Goal: Task Accomplishment & Management: Complete application form

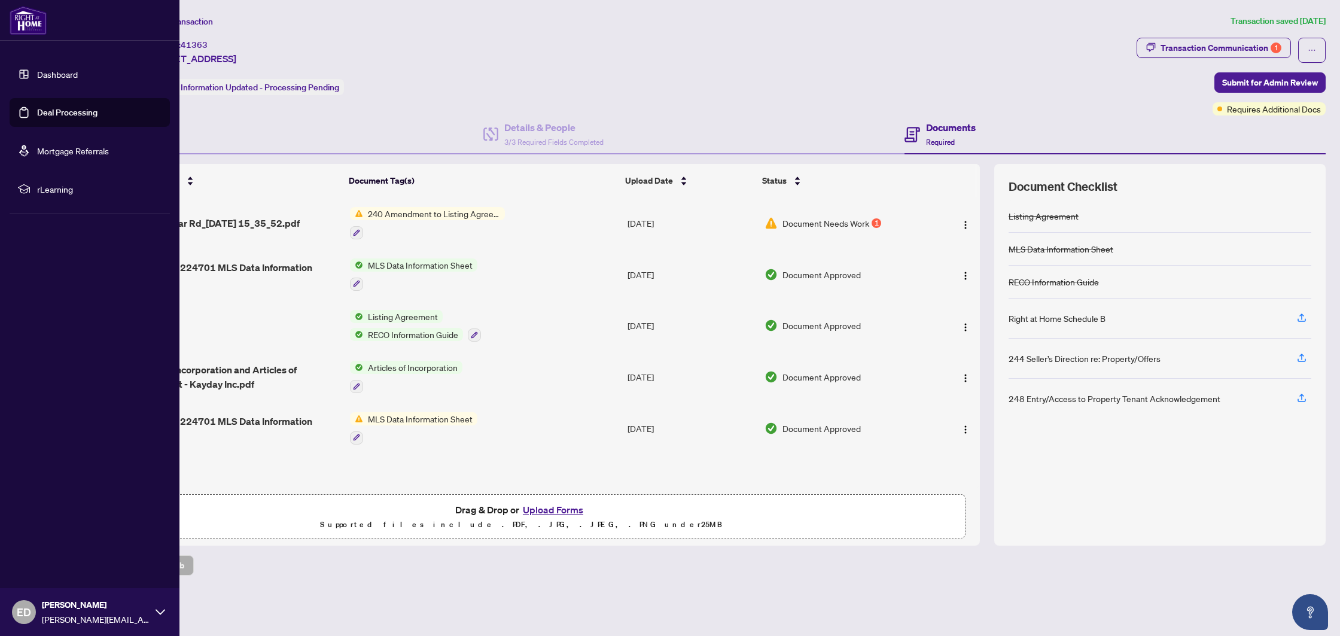
click at [37, 109] on link "Deal Processing" at bounding box center [67, 112] width 60 height 11
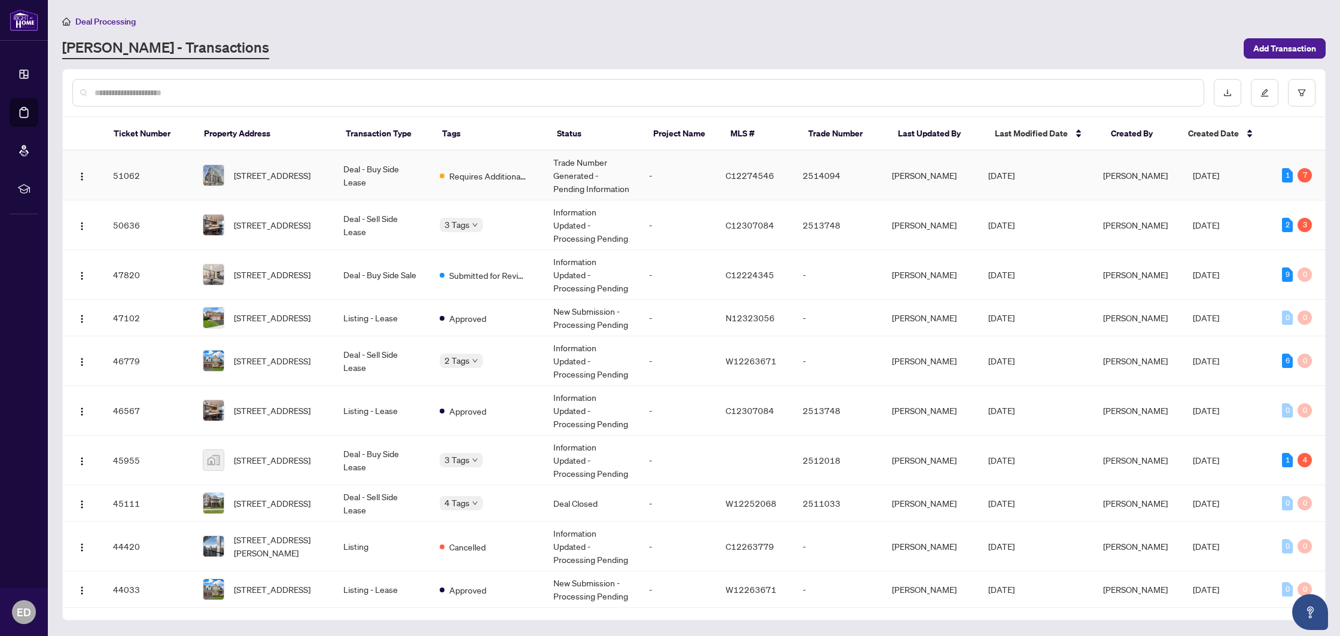
click at [424, 182] on td "Deal - Buy Side Lease" at bounding box center [382, 176] width 96 height 50
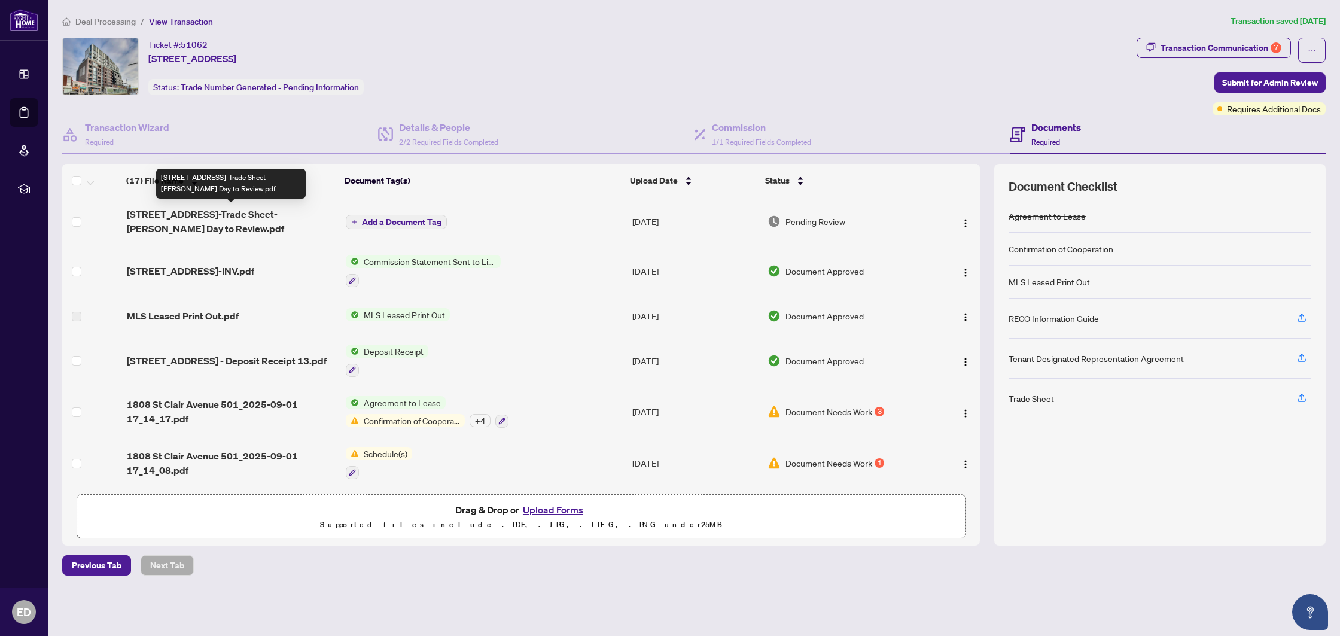
click at [215, 211] on span "[STREET_ADDRESS]-Trade Sheet-[PERSON_NAME] Day to Review.pdf" at bounding box center [231, 221] width 209 height 29
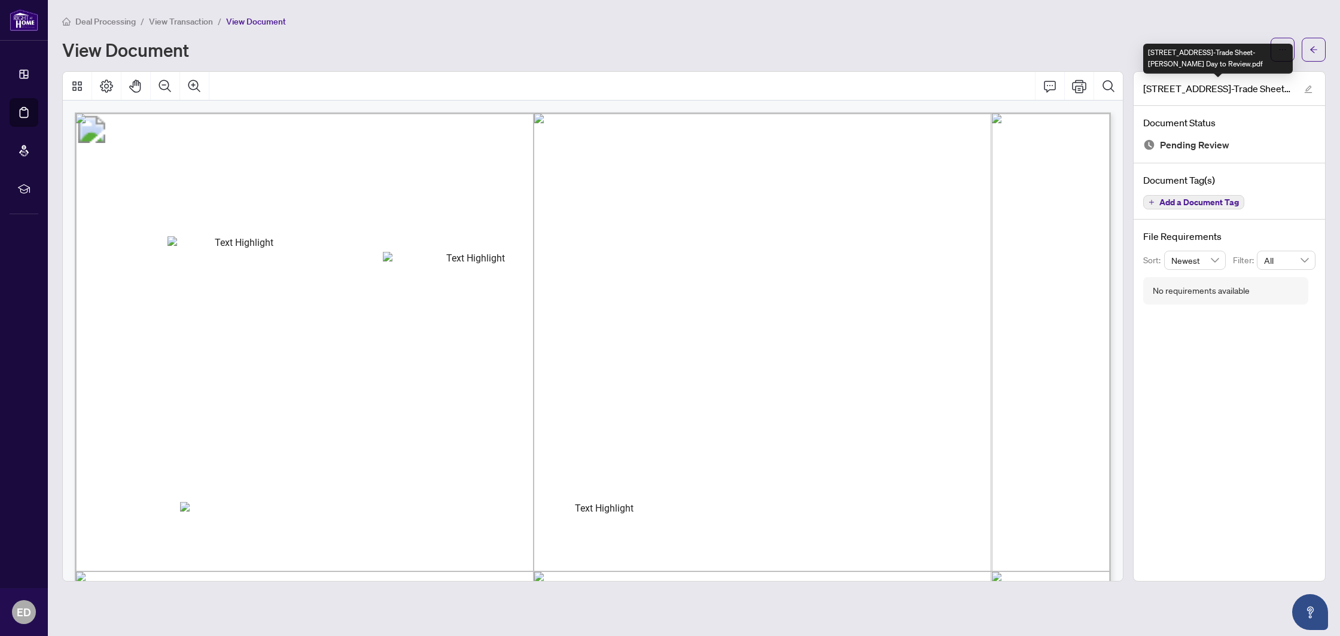
click at [1284, 45] on div "[STREET_ADDRESS]-Trade Sheet-[PERSON_NAME] Day to Review.pdf" at bounding box center [1218, 59] width 150 height 30
click at [1288, 49] on button "button" at bounding box center [1283, 50] width 24 height 24
click at [1217, 76] on span "Download" at bounding box center [1239, 75] width 91 height 13
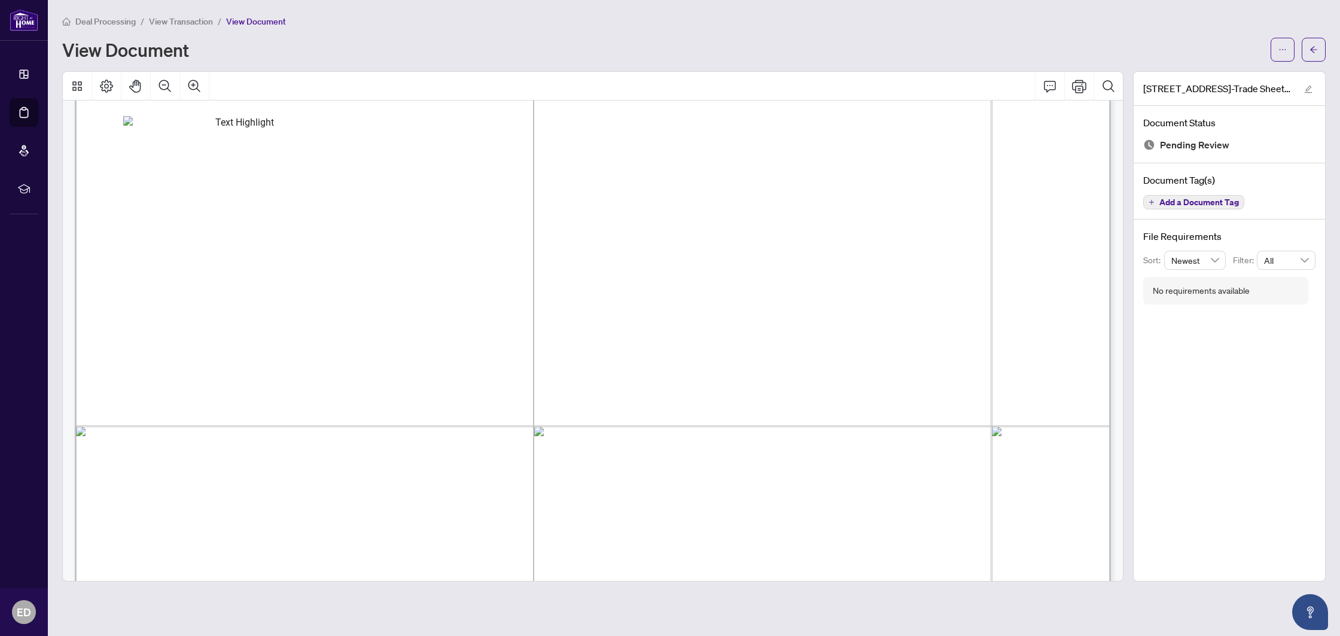
click at [1313, 54] on span "button" at bounding box center [1314, 49] width 8 height 19
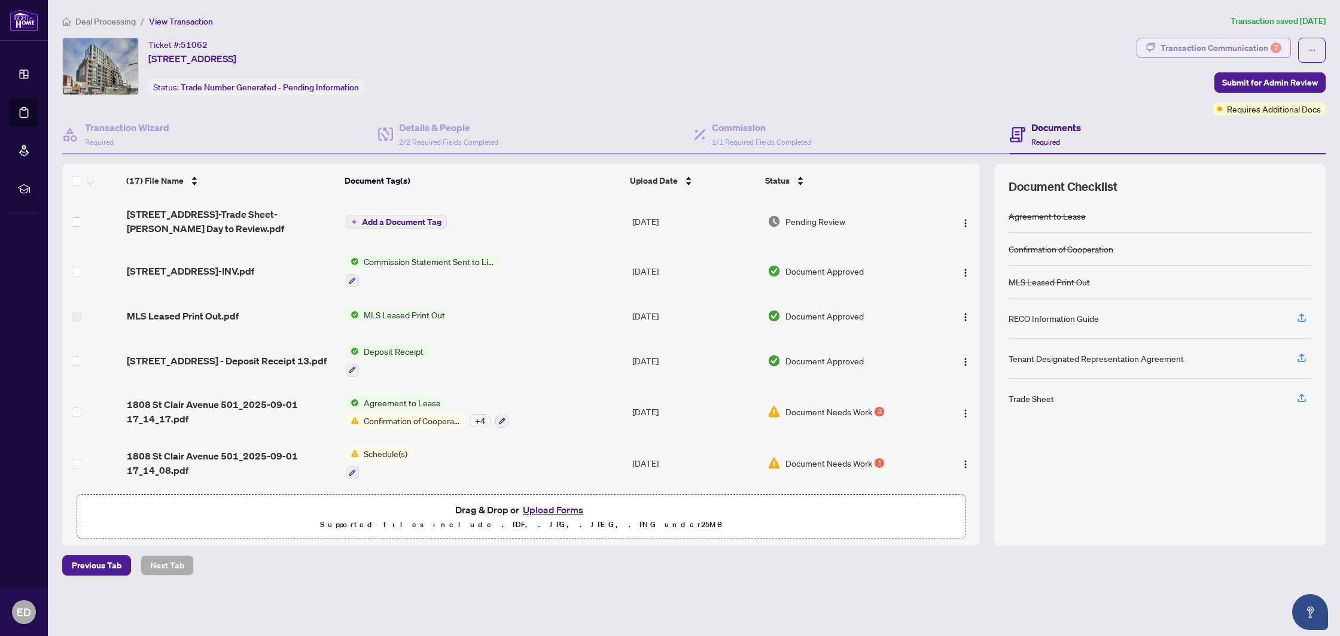
click at [1188, 51] on div "Transaction Communication 7" at bounding box center [1221, 47] width 121 height 19
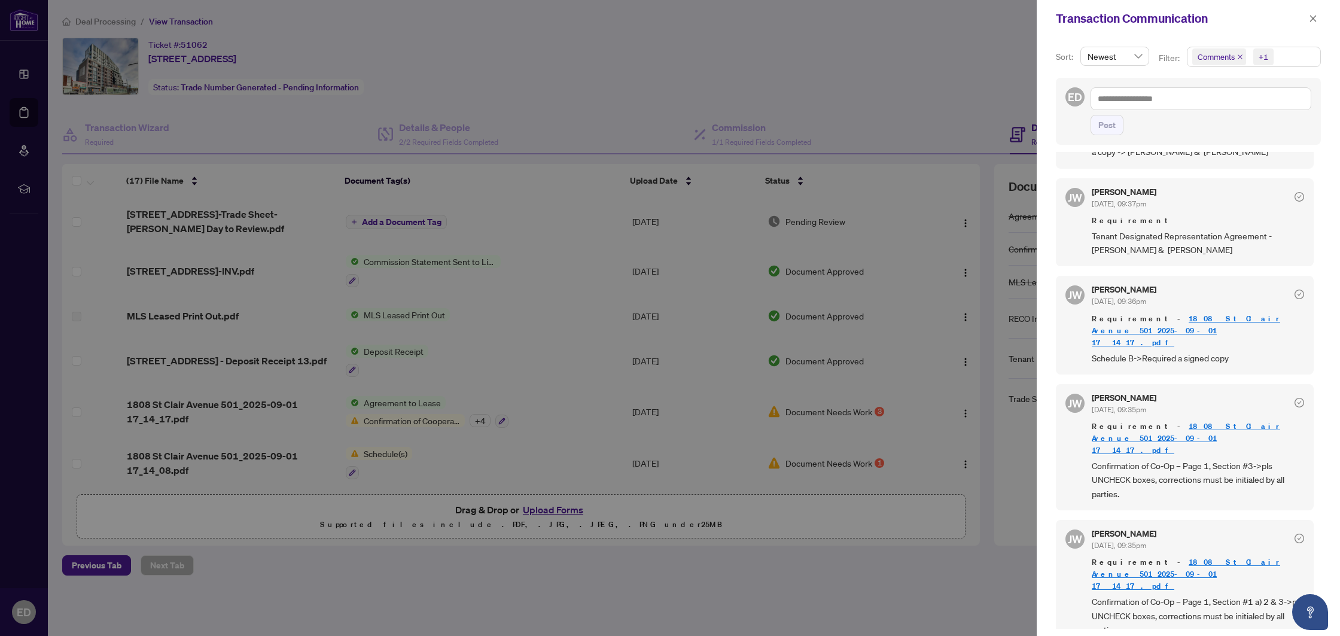
scroll to position [251, 0]
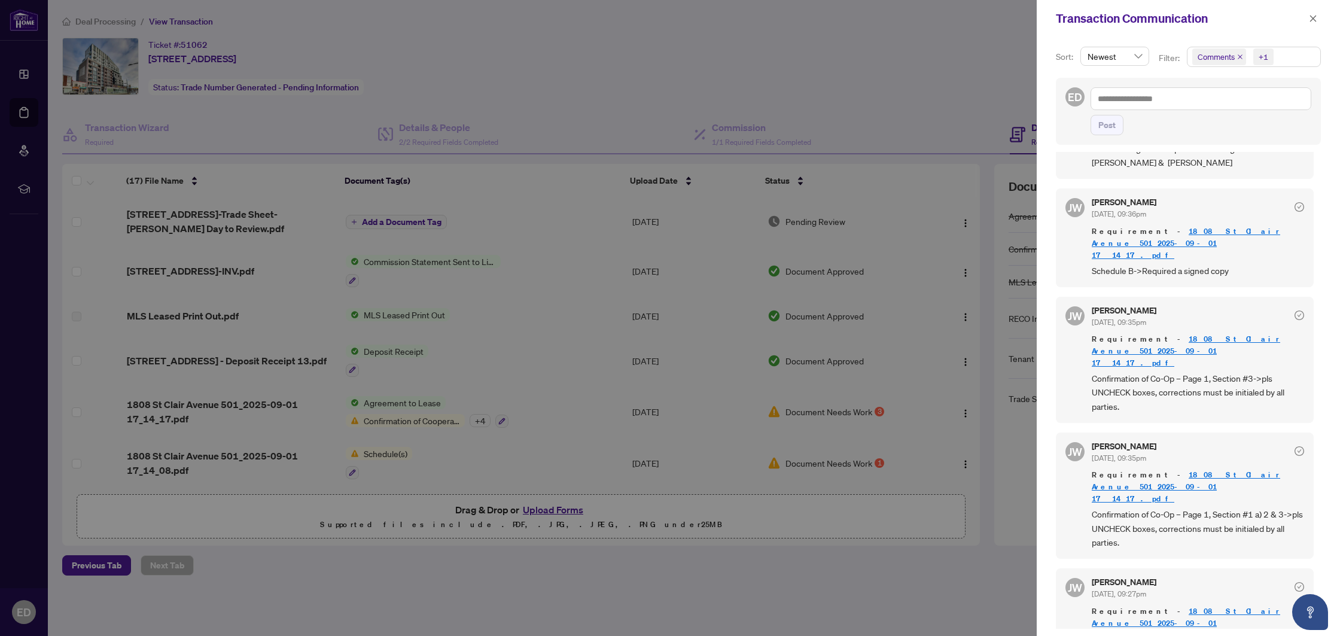
click at [605, 339] on div at bounding box center [670, 318] width 1340 height 636
click at [765, 299] on div at bounding box center [670, 318] width 1340 height 636
click at [1314, 19] on icon "close" at bounding box center [1313, 18] width 7 height 7
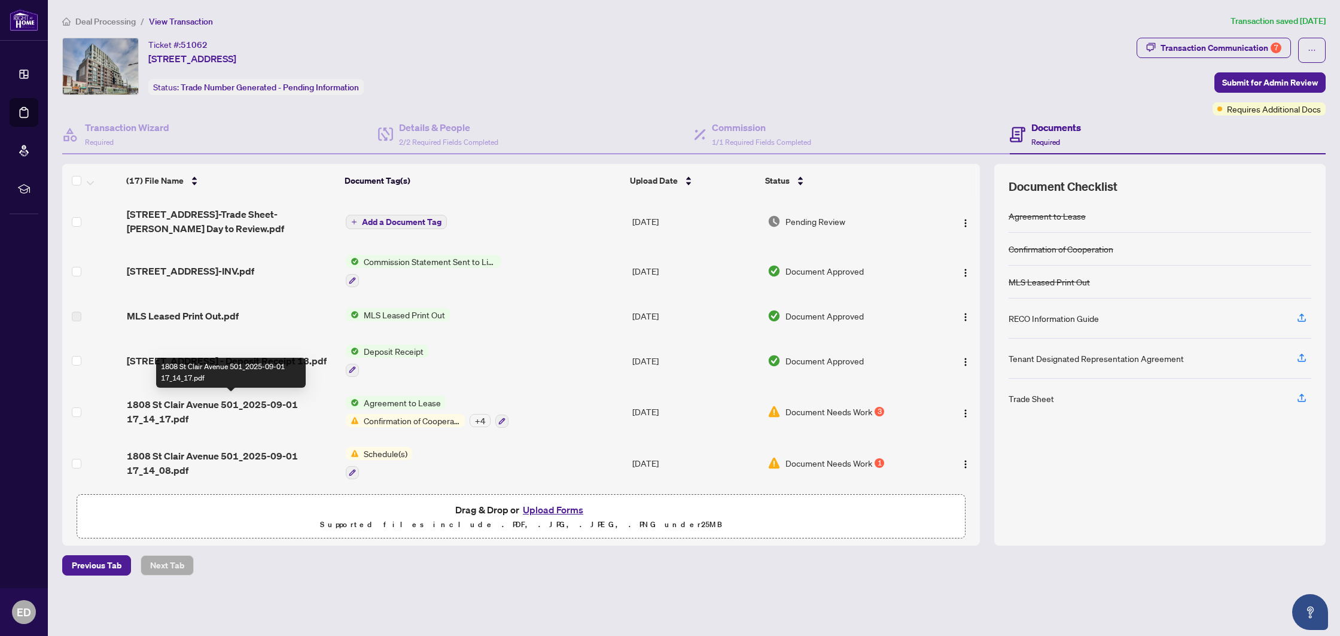
click at [245, 394] on td "1808 St Clair Avenue 501_2025-09-01 17_14_17.pdf" at bounding box center [231, 411] width 219 height 51
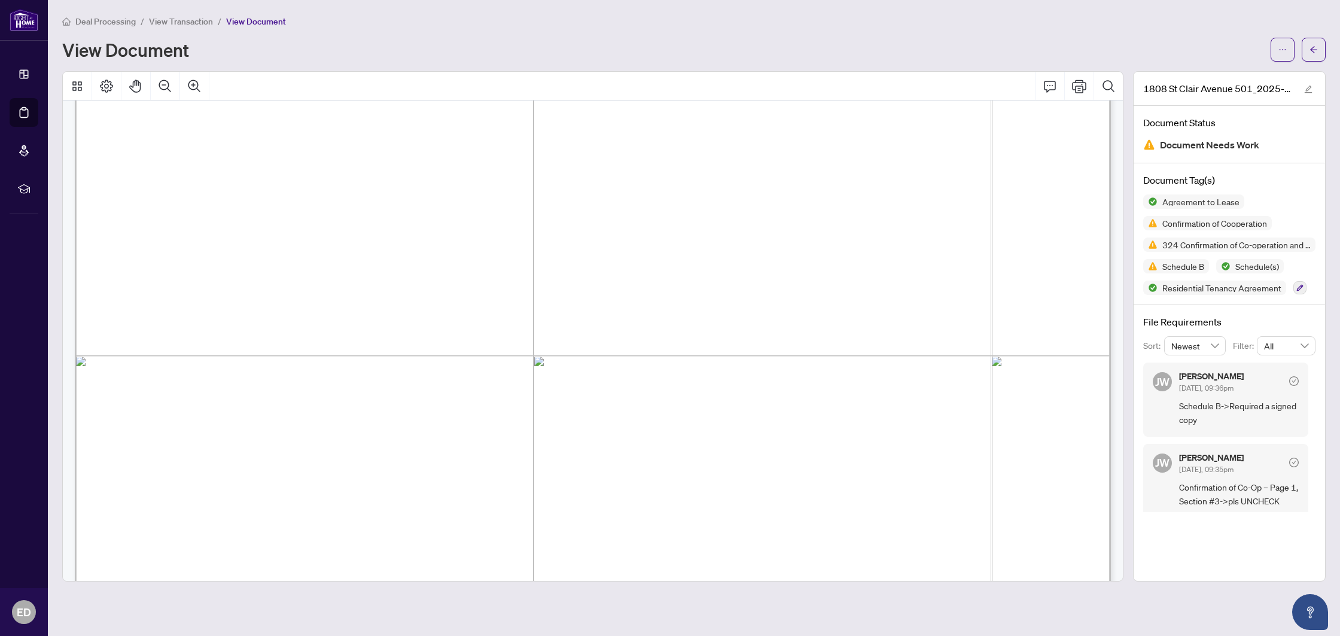
scroll to position [10304, 0]
click at [1268, 54] on div "View Document" at bounding box center [693, 50] width 1263 height 24
click at [1281, 51] on icon "ellipsis" at bounding box center [1282, 49] width 8 height 8
click at [1251, 78] on span "Download" at bounding box center [1239, 75] width 91 height 13
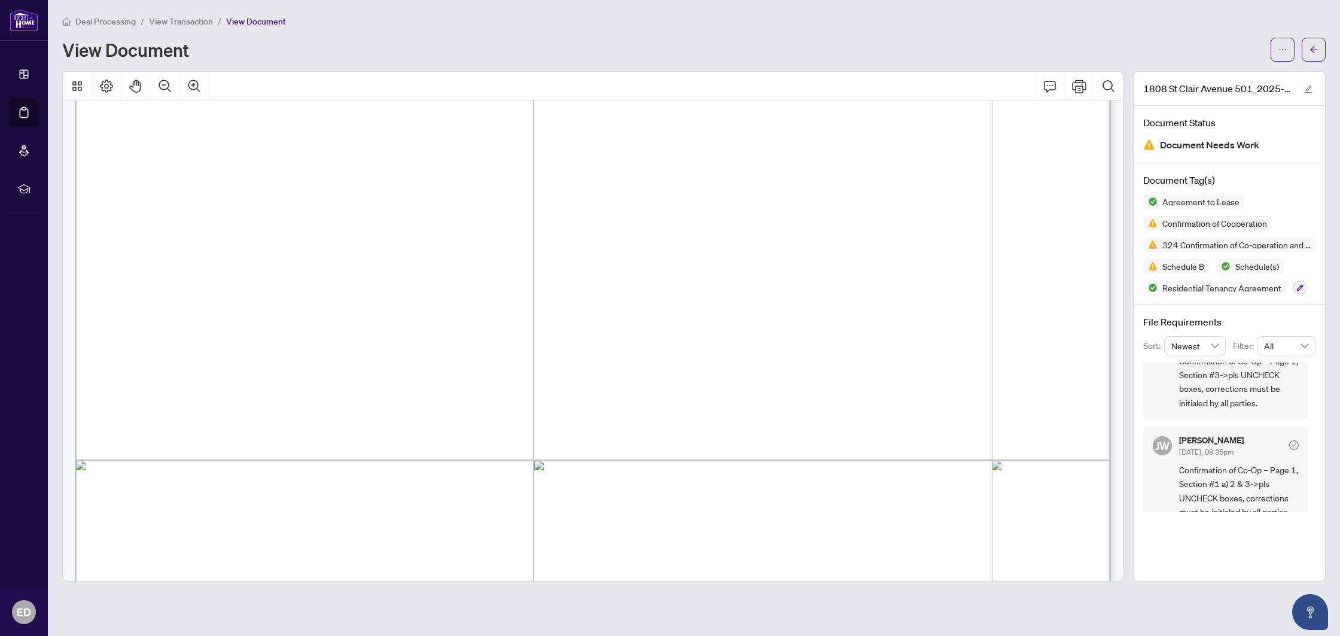
scroll to position [141, 0]
click at [1306, 45] on button "button" at bounding box center [1314, 50] width 24 height 24
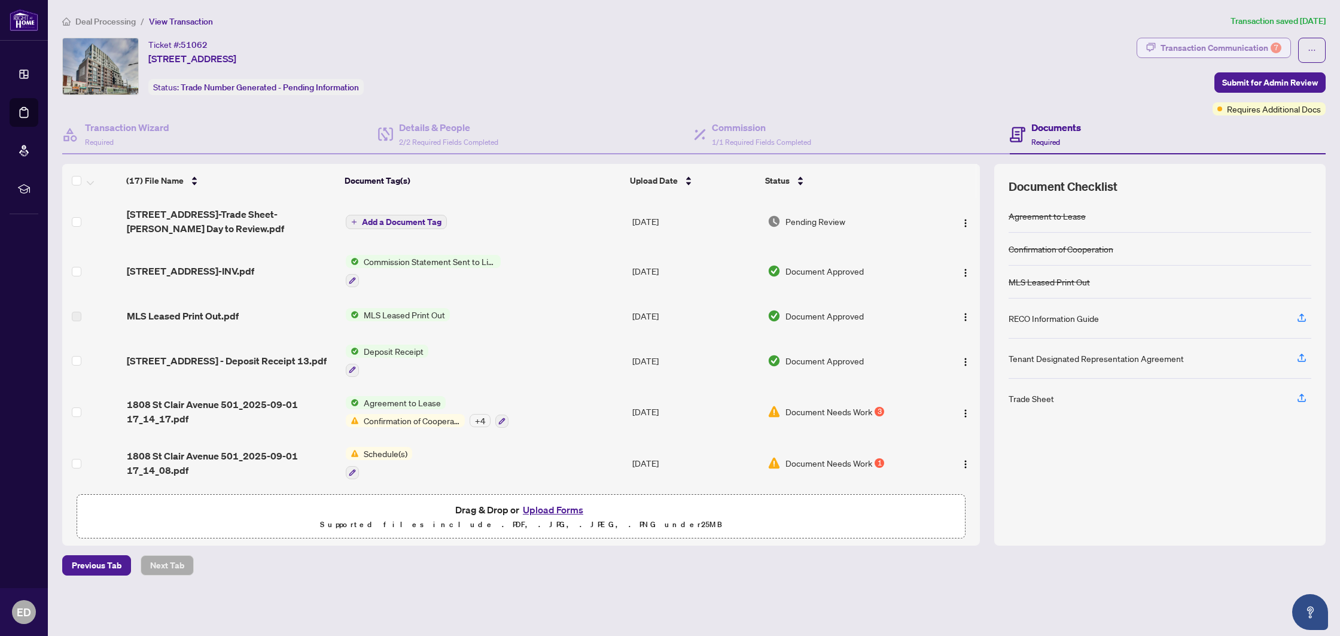
click at [1274, 44] on div "7" at bounding box center [1276, 47] width 11 height 11
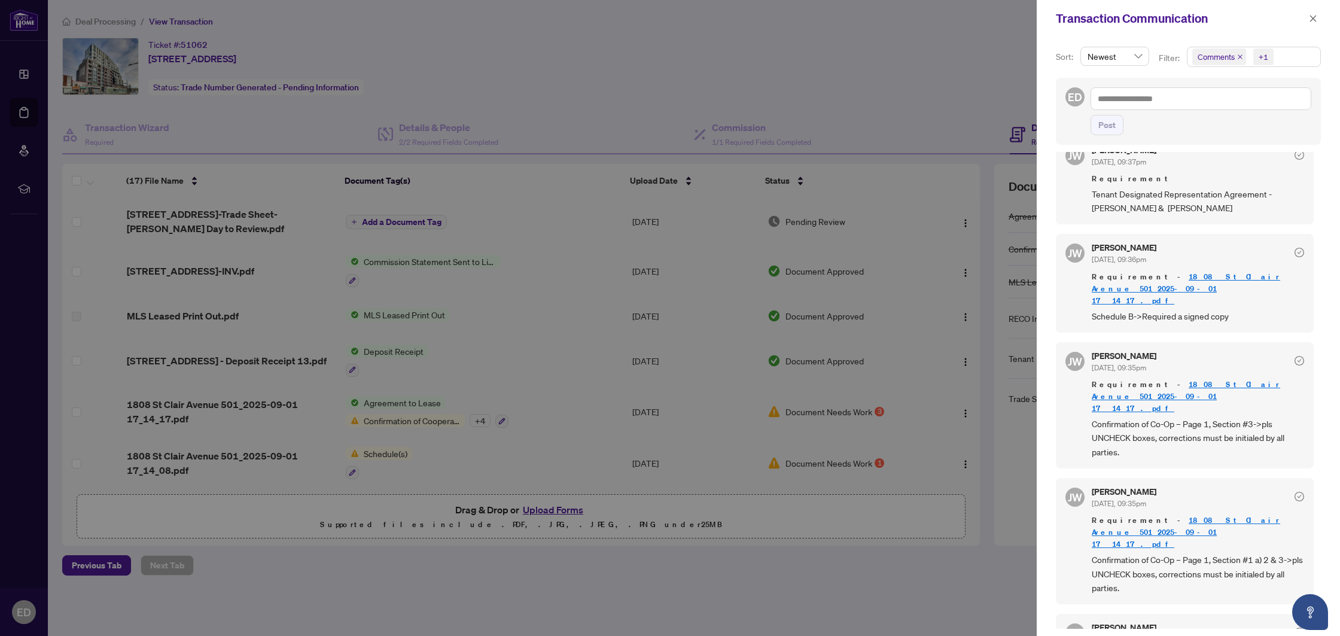
scroll to position [251, 0]
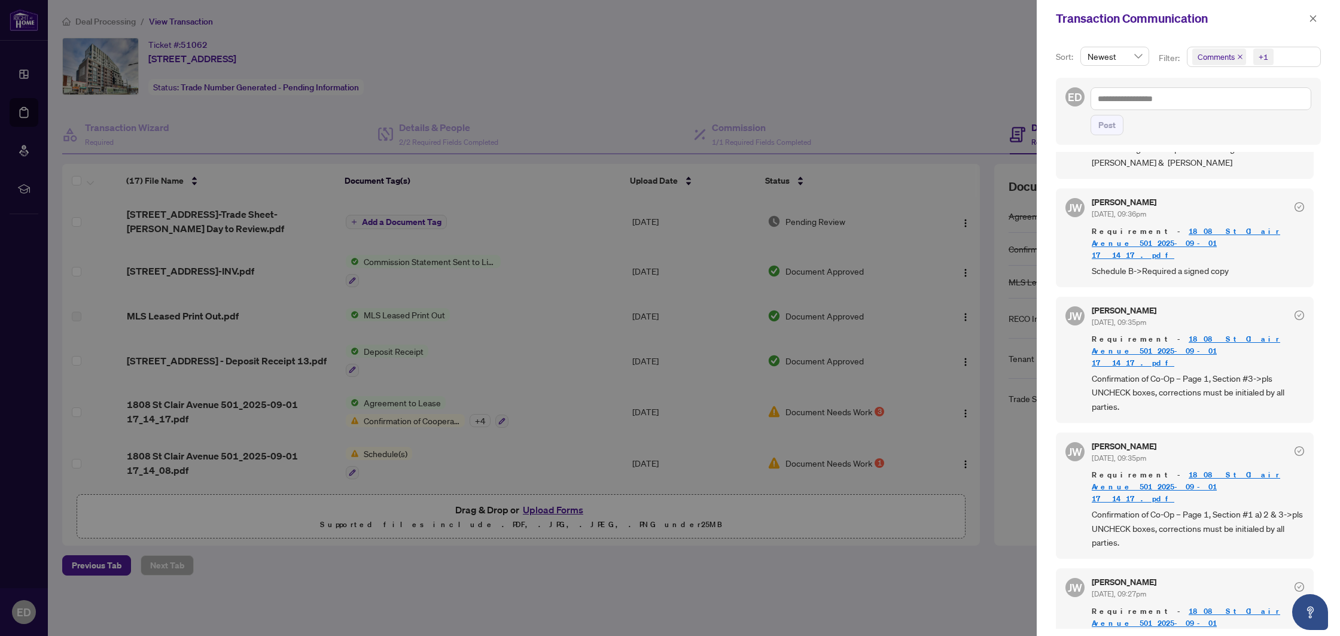
click at [763, 337] on div at bounding box center [670, 318] width 1340 height 636
click at [1309, 16] on icon "close" at bounding box center [1313, 18] width 8 height 8
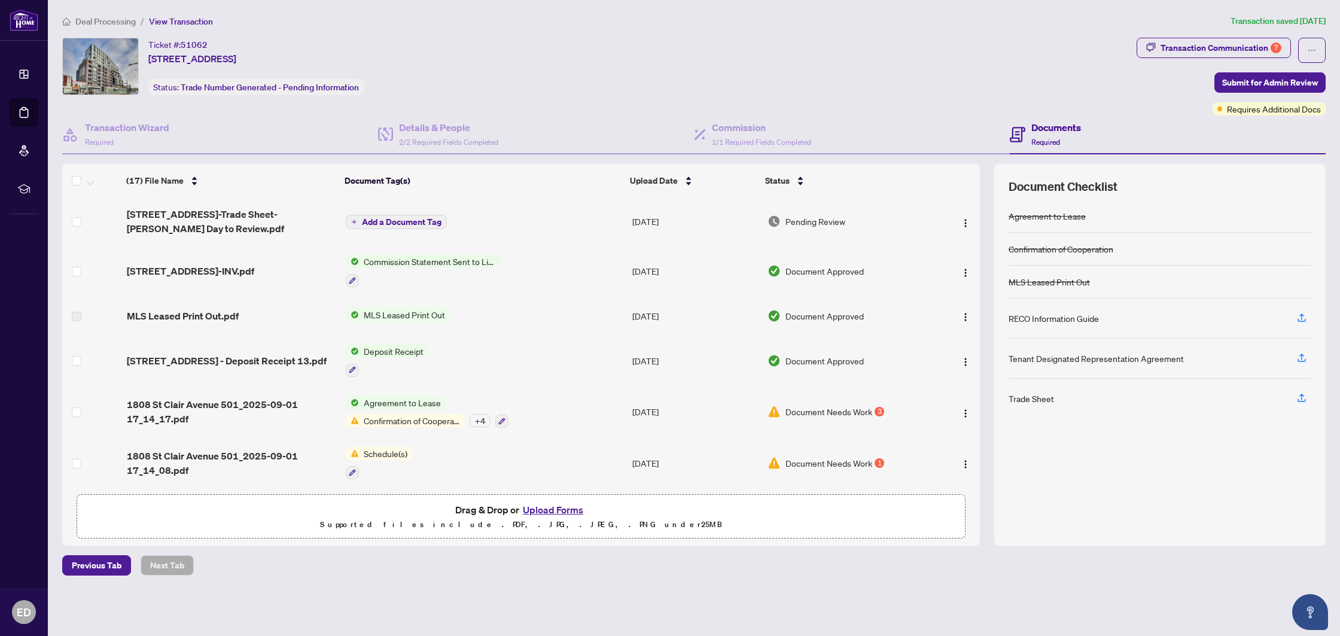
click at [555, 510] on button "Upload Forms" at bounding box center [553, 510] width 68 height 16
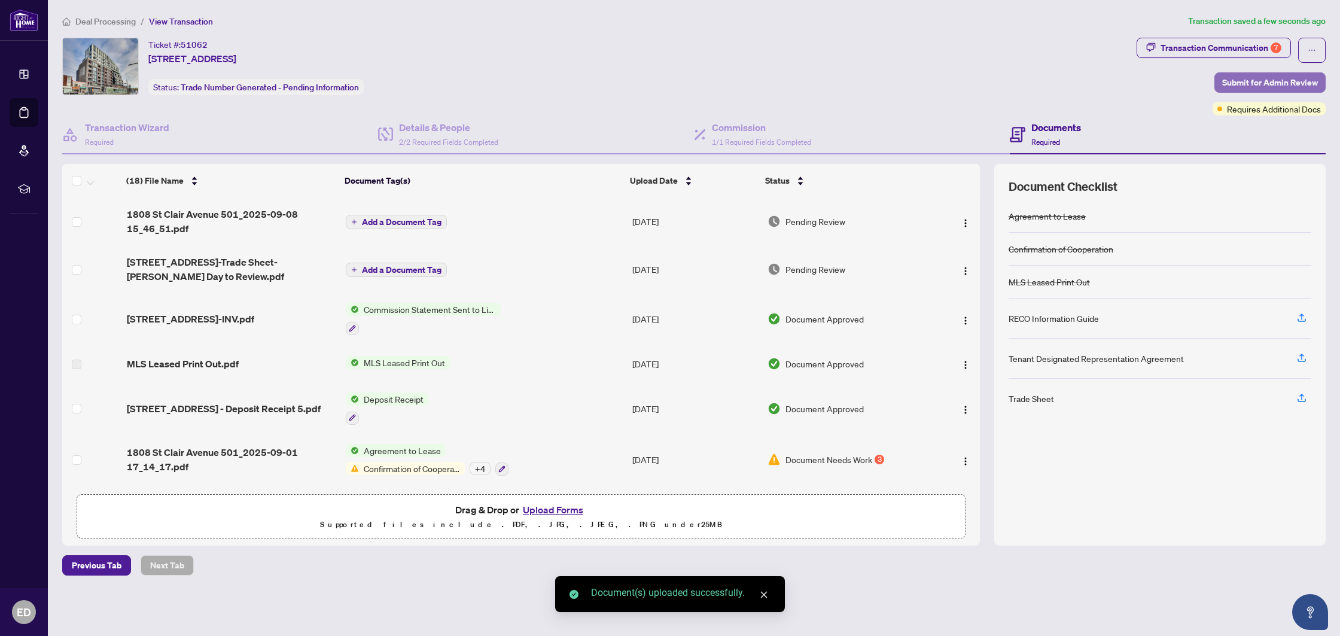
click at [1277, 80] on span "Submit for Admin Review" at bounding box center [1270, 82] width 96 height 19
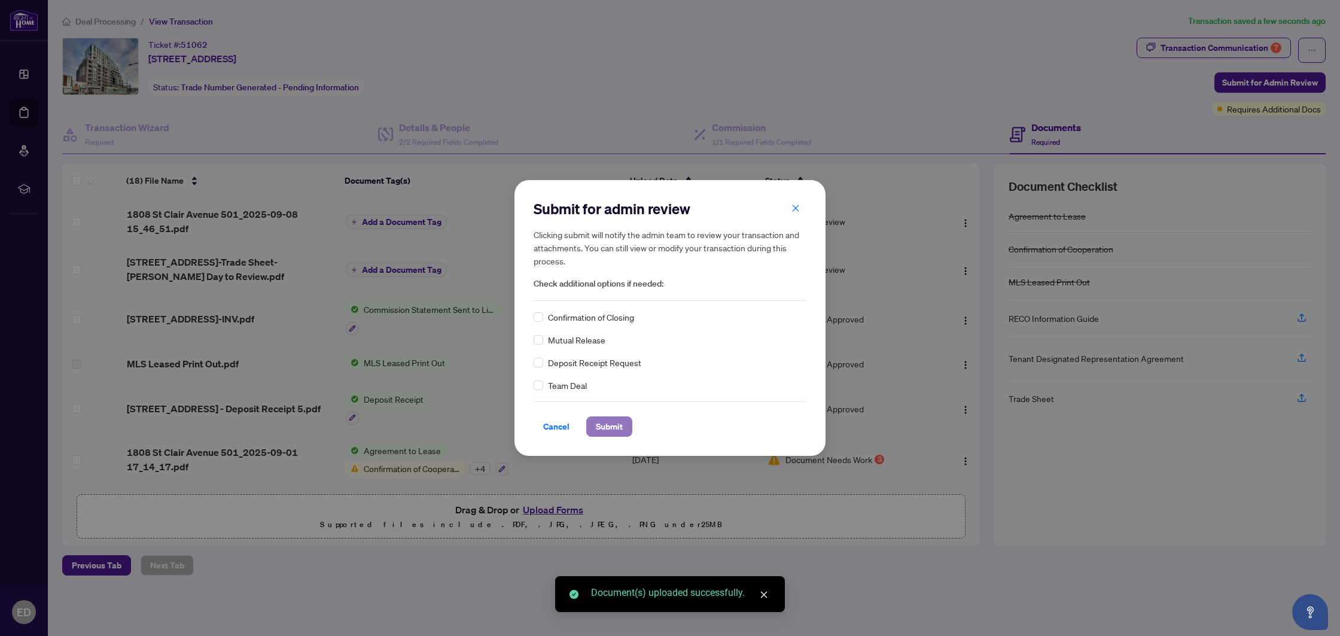
click at [613, 424] on span "Submit" at bounding box center [609, 426] width 27 height 19
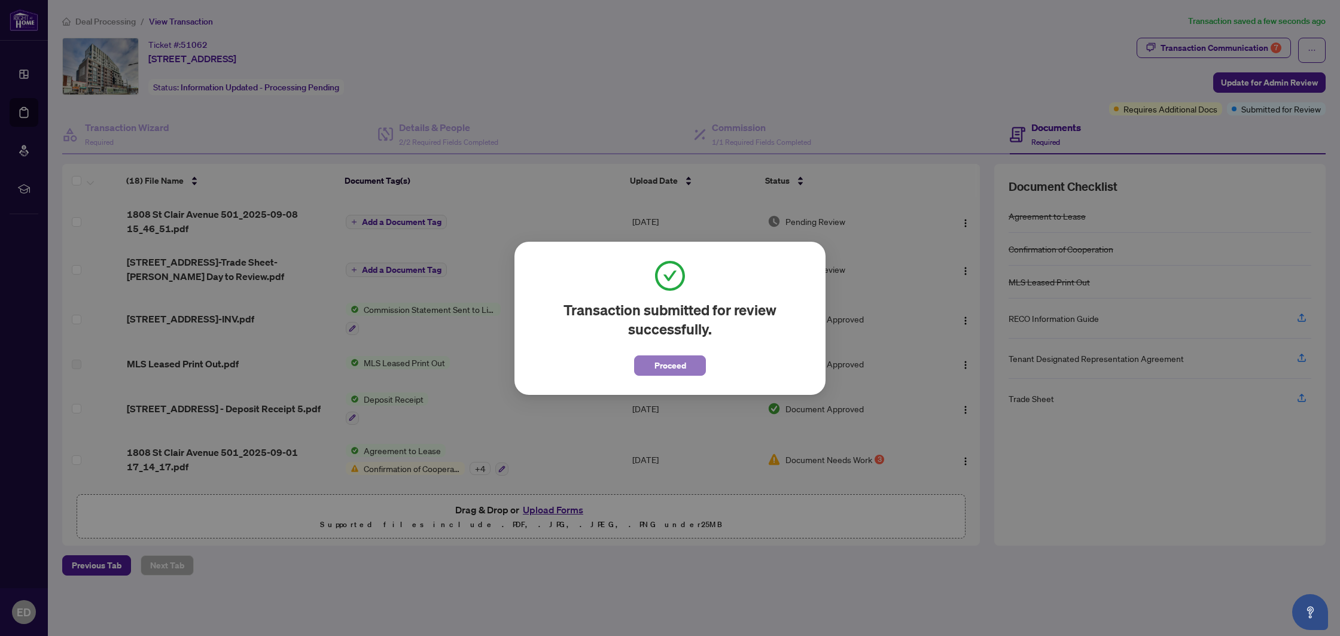
click at [658, 365] on span "Proceed" at bounding box center [670, 365] width 32 height 19
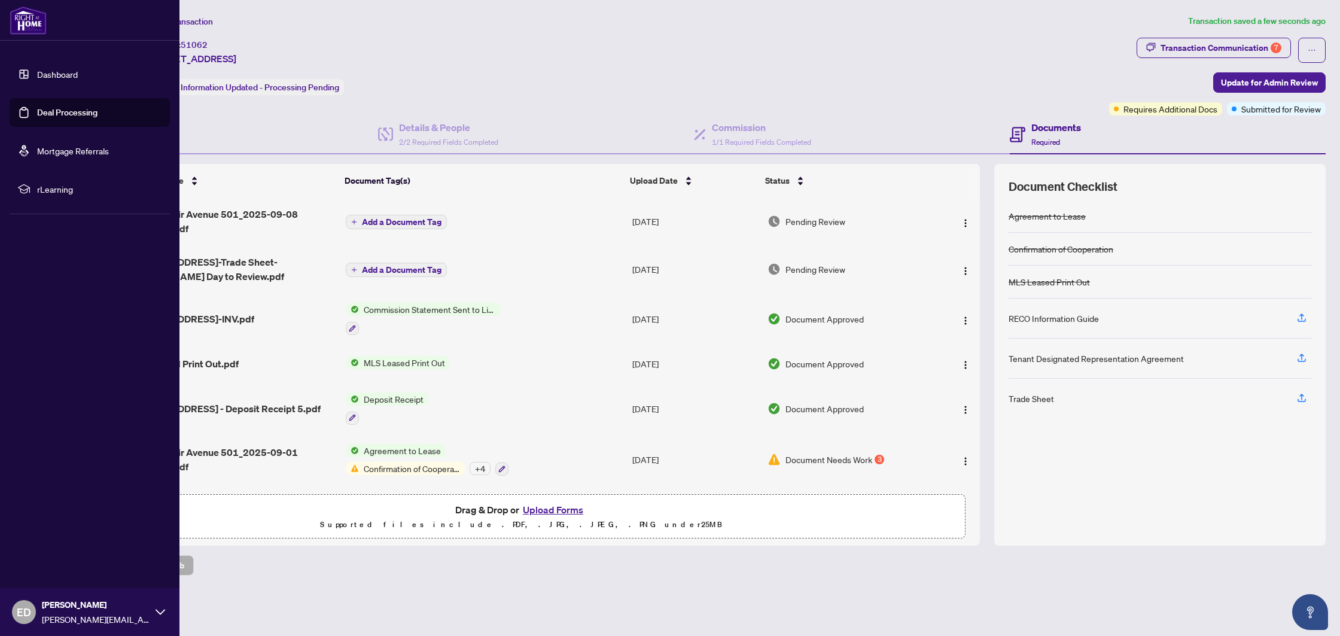
click at [79, 114] on link "Deal Processing" at bounding box center [67, 112] width 60 height 11
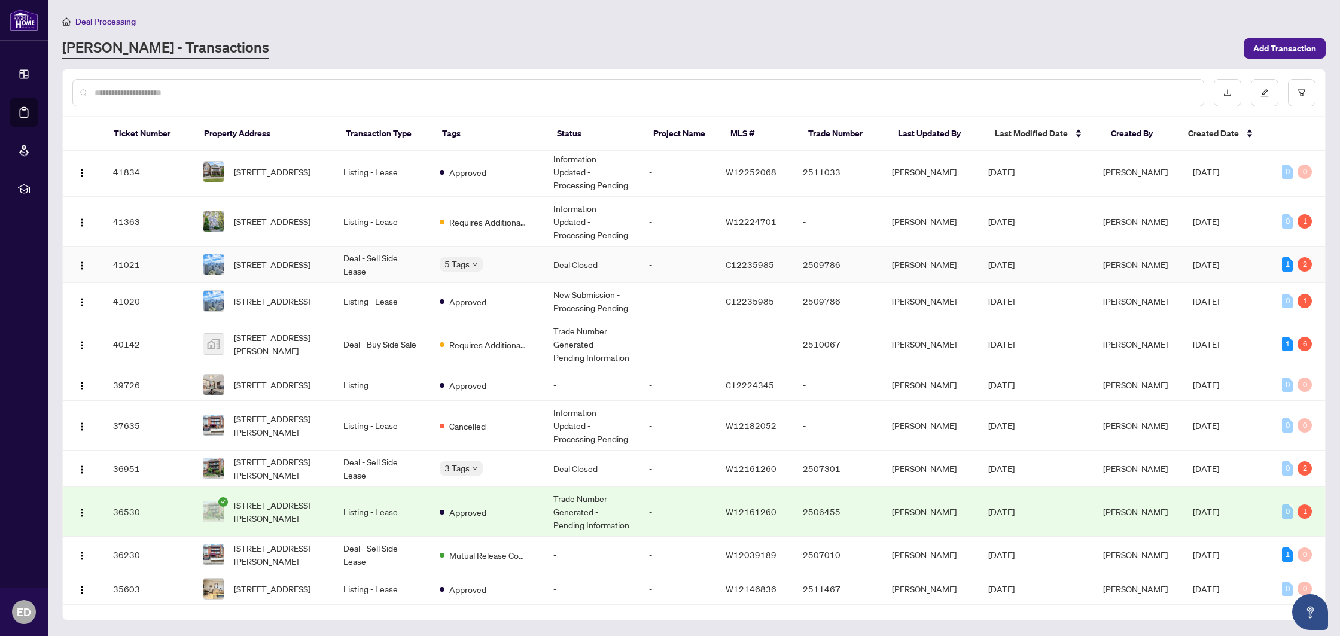
scroll to position [544, 0]
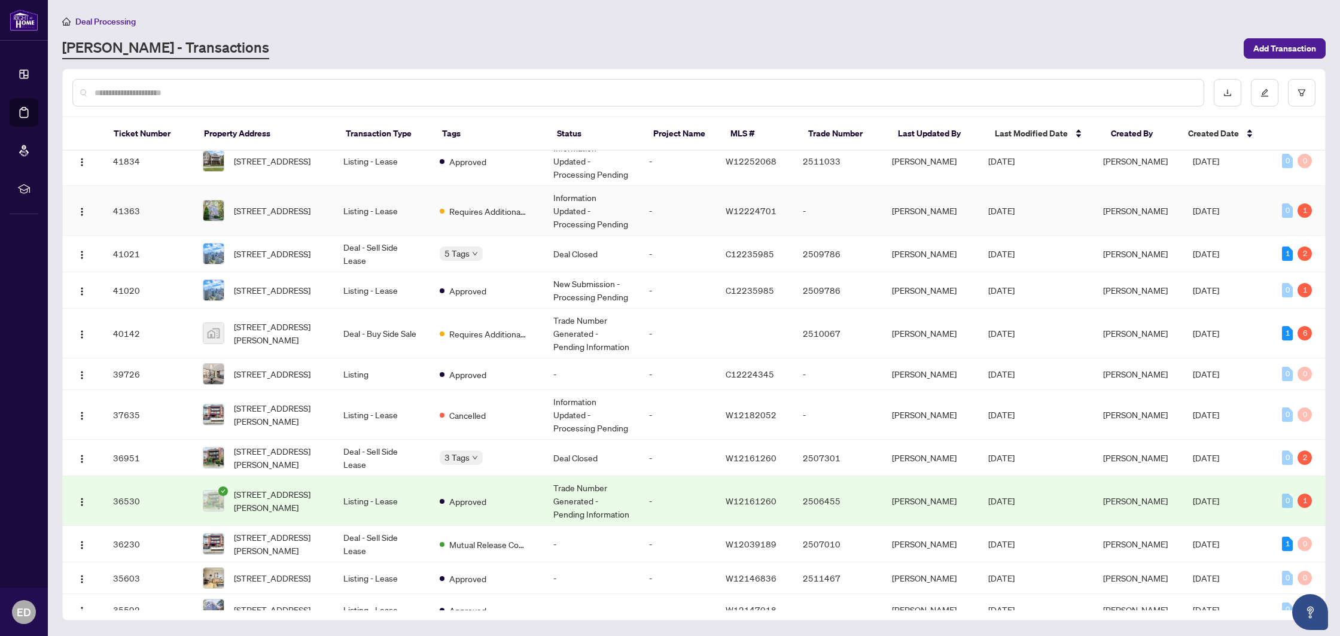
click at [415, 218] on td "Listing - Lease" at bounding box center [382, 211] width 96 height 50
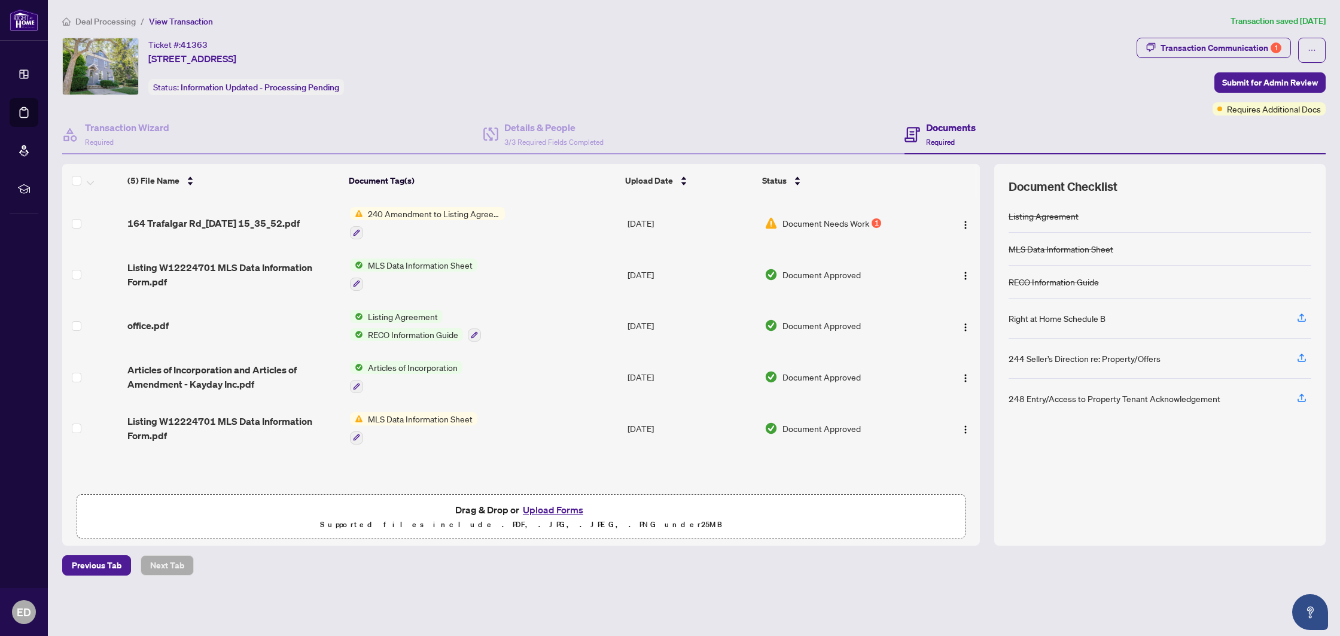
click at [493, 212] on span "240 Amendment to Listing Agreement - Authority to Offer for Sale Price Change/E…" at bounding box center [434, 213] width 142 height 13
click at [388, 214] on span "240 Amendment to Listing Agreement - Authority to Offer for Sale Price Change/E…" at bounding box center [434, 213] width 142 height 13
click at [255, 225] on span "164 Trafalgar Rd_[DATE] 15_35_52.pdf" at bounding box center [213, 223] width 172 height 14
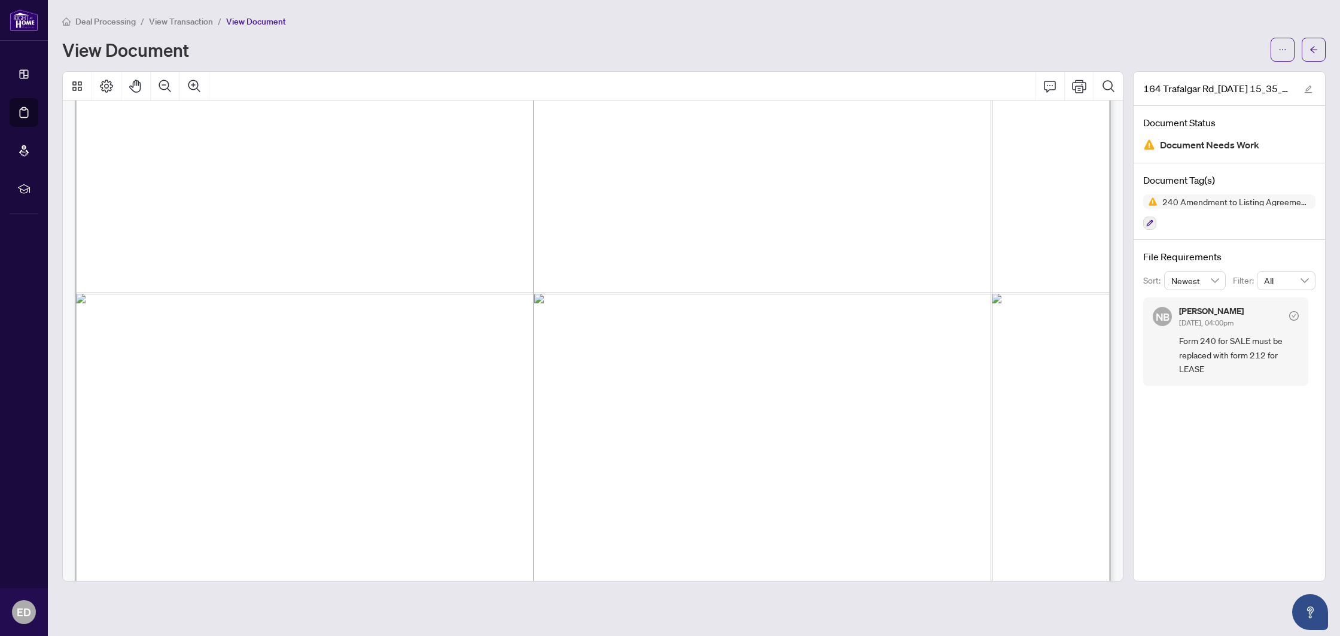
scroll to position [884, 0]
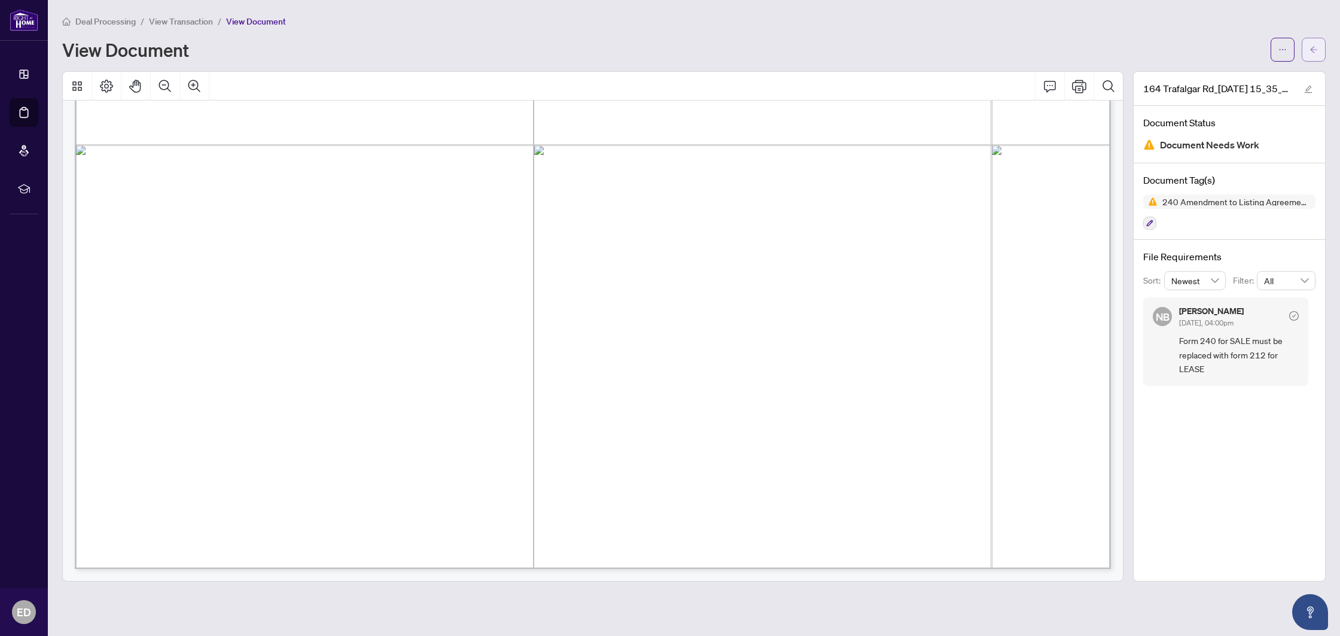
click at [1313, 48] on icon "arrow-left" at bounding box center [1314, 49] width 8 height 8
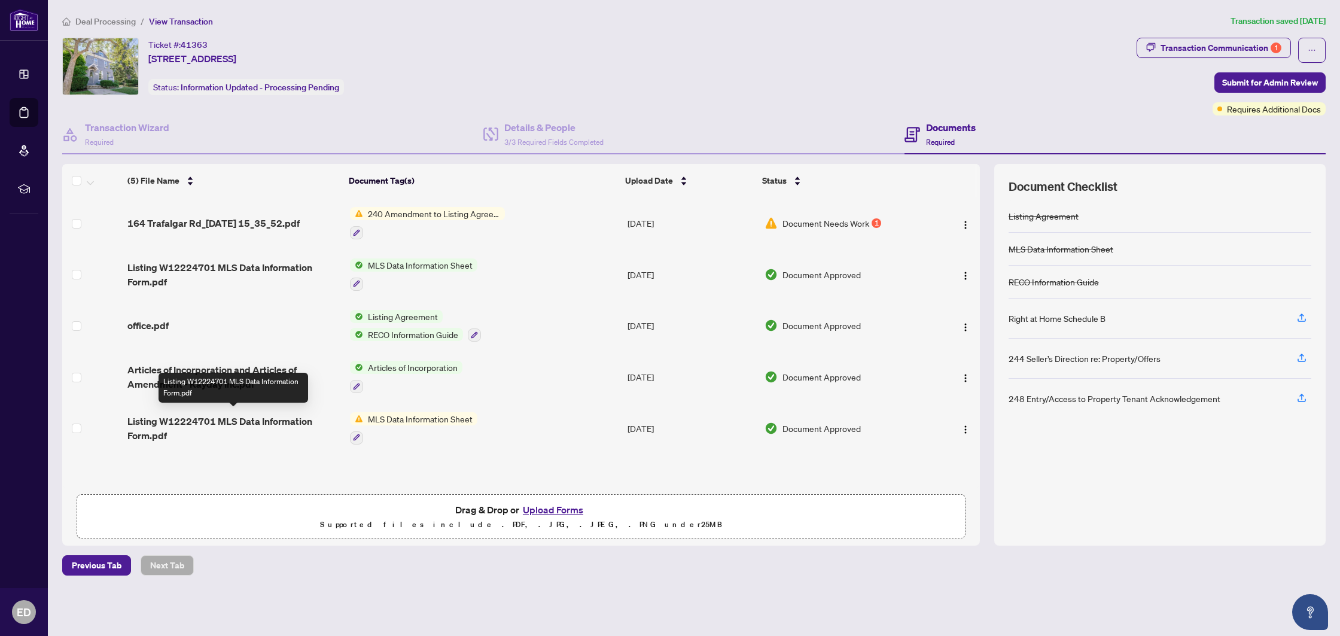
click at [207, 418] on span "Listing W12224701 MLS Data Information Form.pdf" at bounding box center [233, 428] width 212 height 29
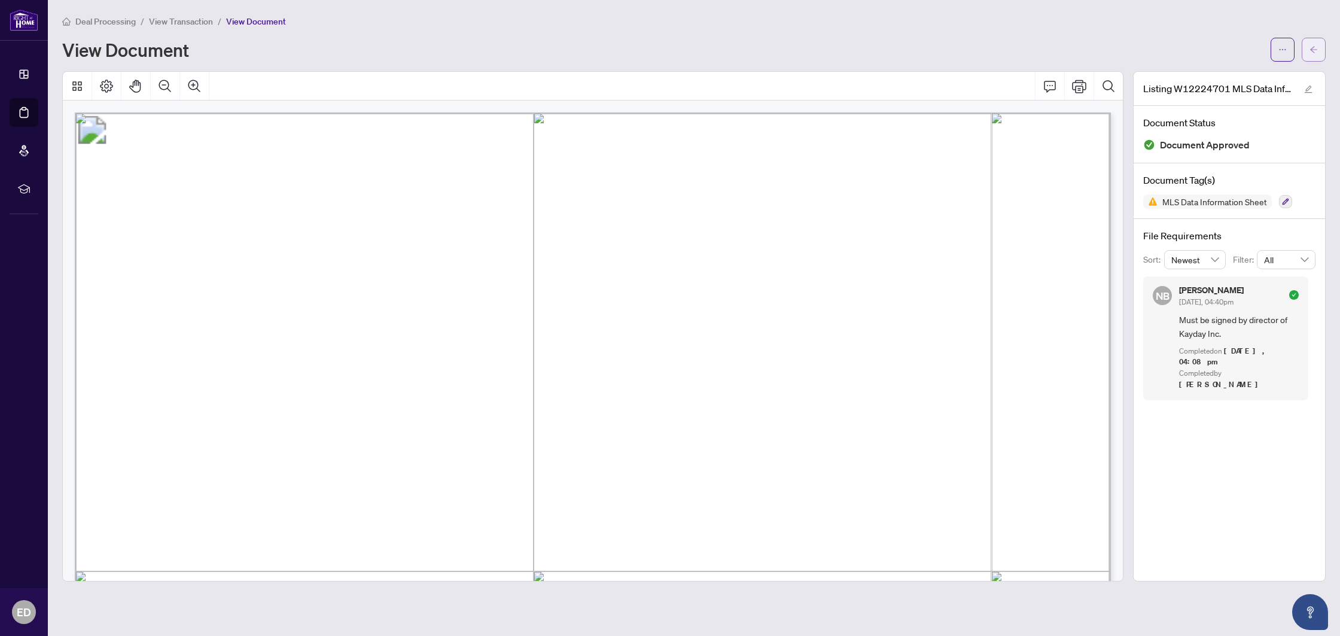
click at [1311, 54] on span "button" at bounding box center [1314, 49] width 8 height 19
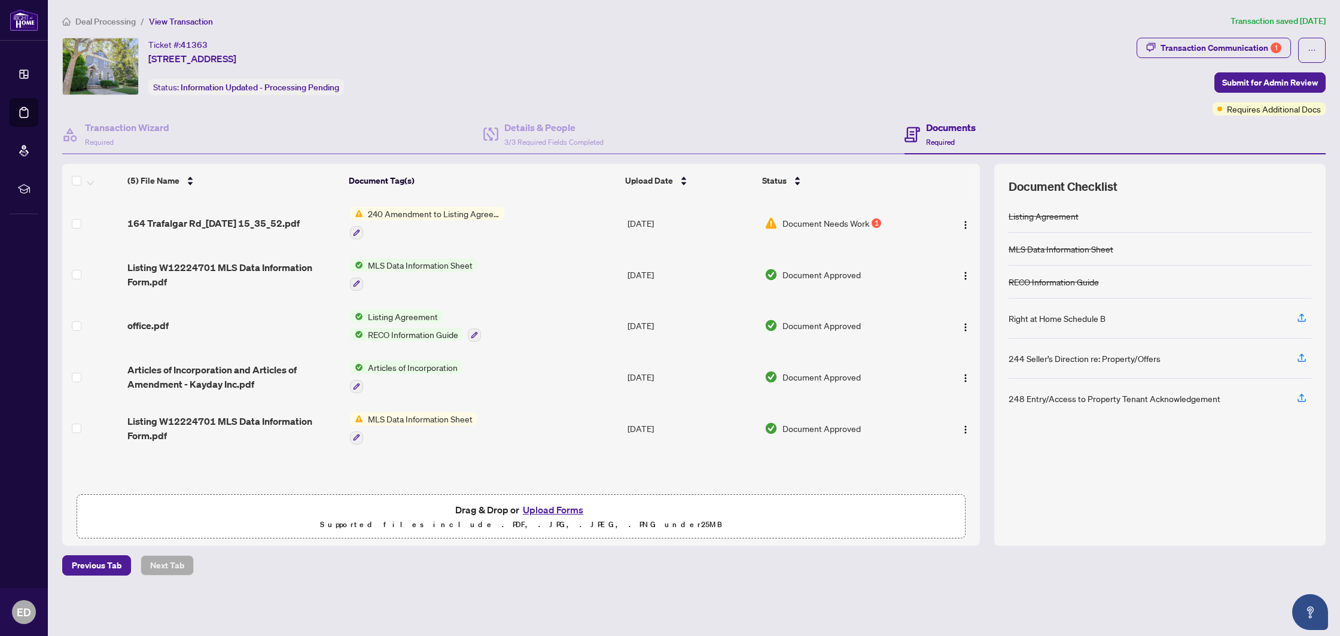
click at [411, 210] on span "240 Amendment to Listing Agreement - Authority to Offer for Sale Price Change/E…" at bounding box center [434, 213] width 142 height 13
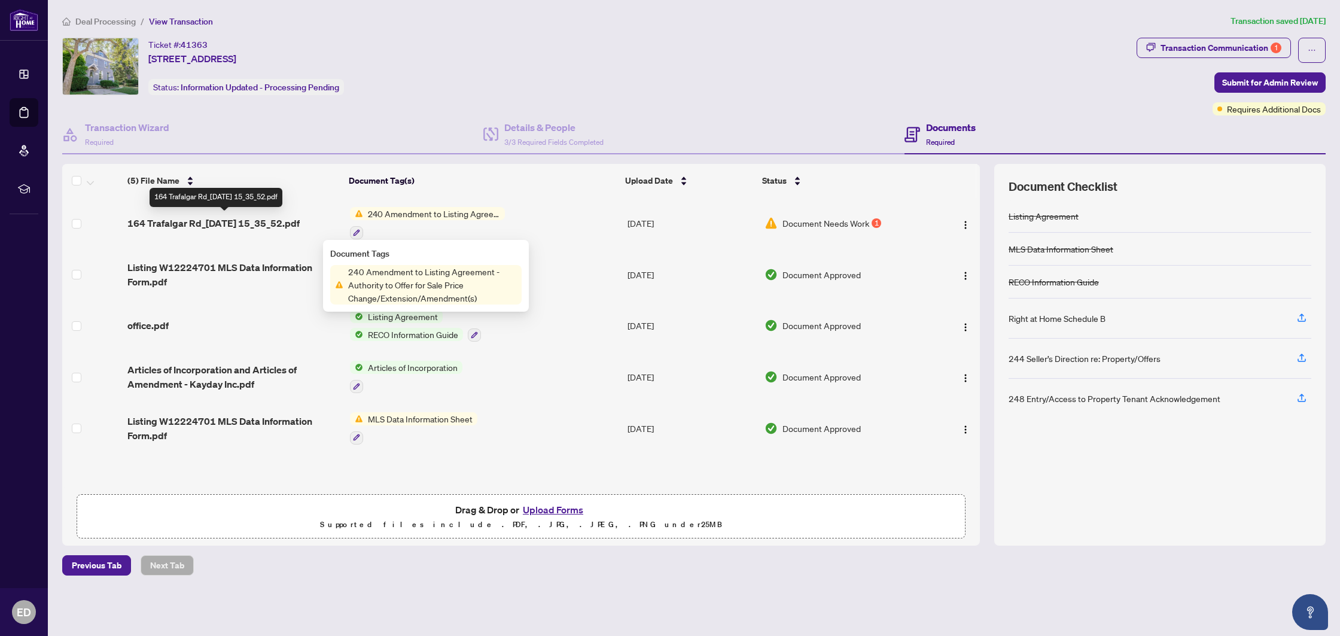
click at [260, 226] on span "164 Trafalgar Rd_[DATE] 15_35_52.pdf" at bounding box center [213, 223] width 172 height 14
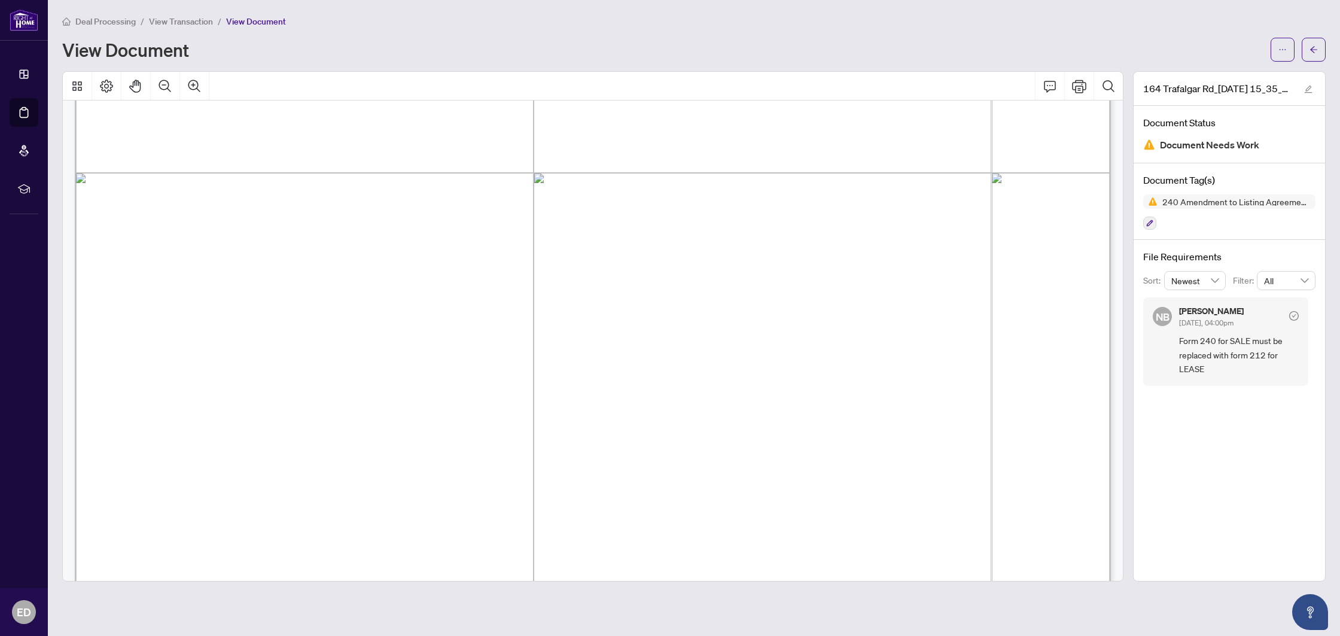
scroll to position [399, 0]
click at [1309, 53] on button "button" at bounding box center [1314, 50] width 24 height 24
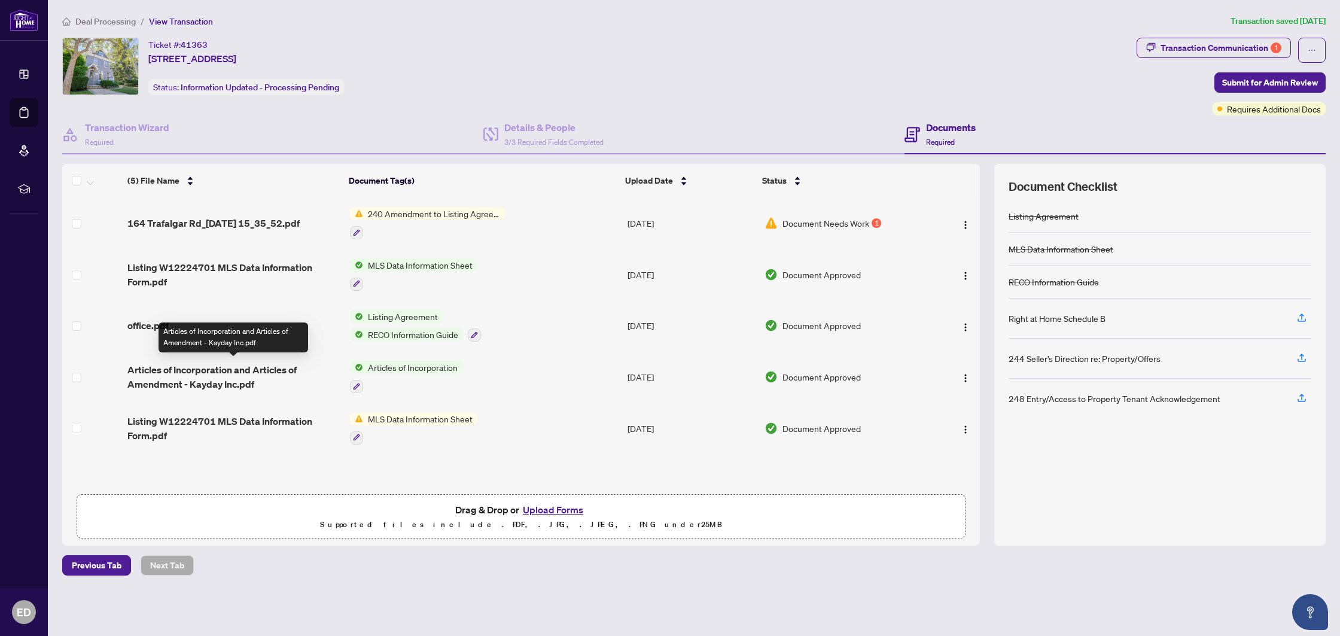
click at [243, 371] on span "Articles of Incorporation and Articles of Amendment - Kayday Inc.pdf" at bounding box center [233, 377] width 212 height 29
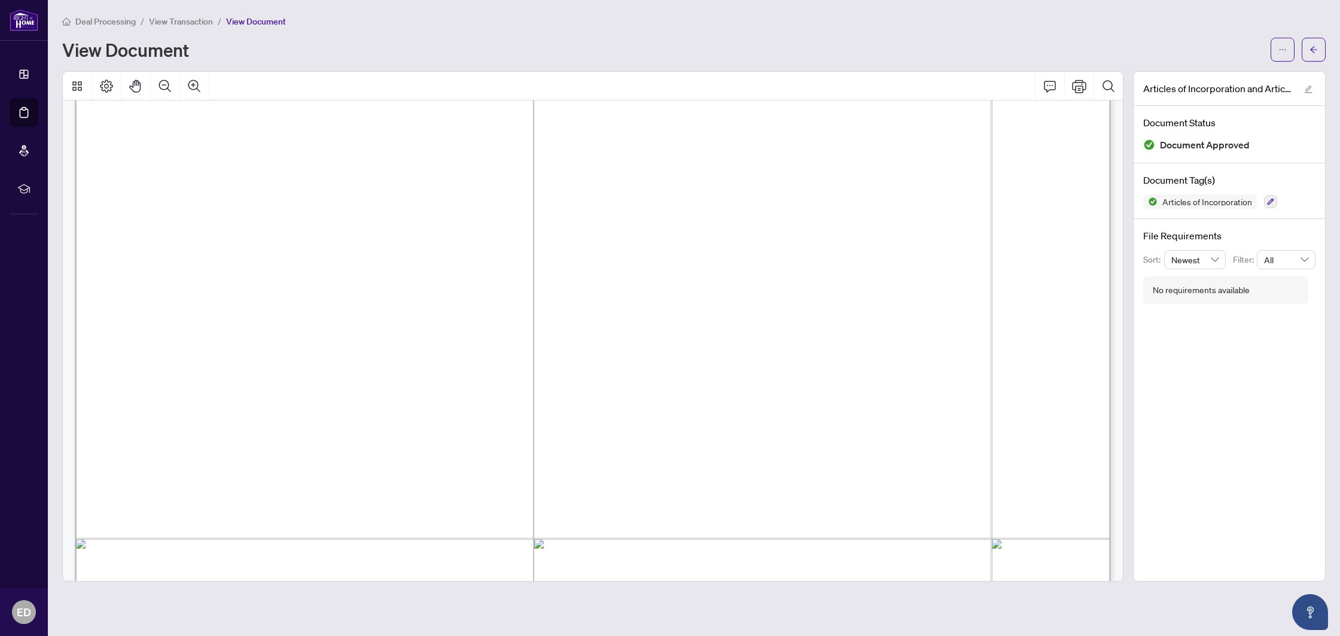
scroll to position [1895, 0]
click at [1316, 56] on span "button" at bounding box center [1314, 49] width 8 height 19
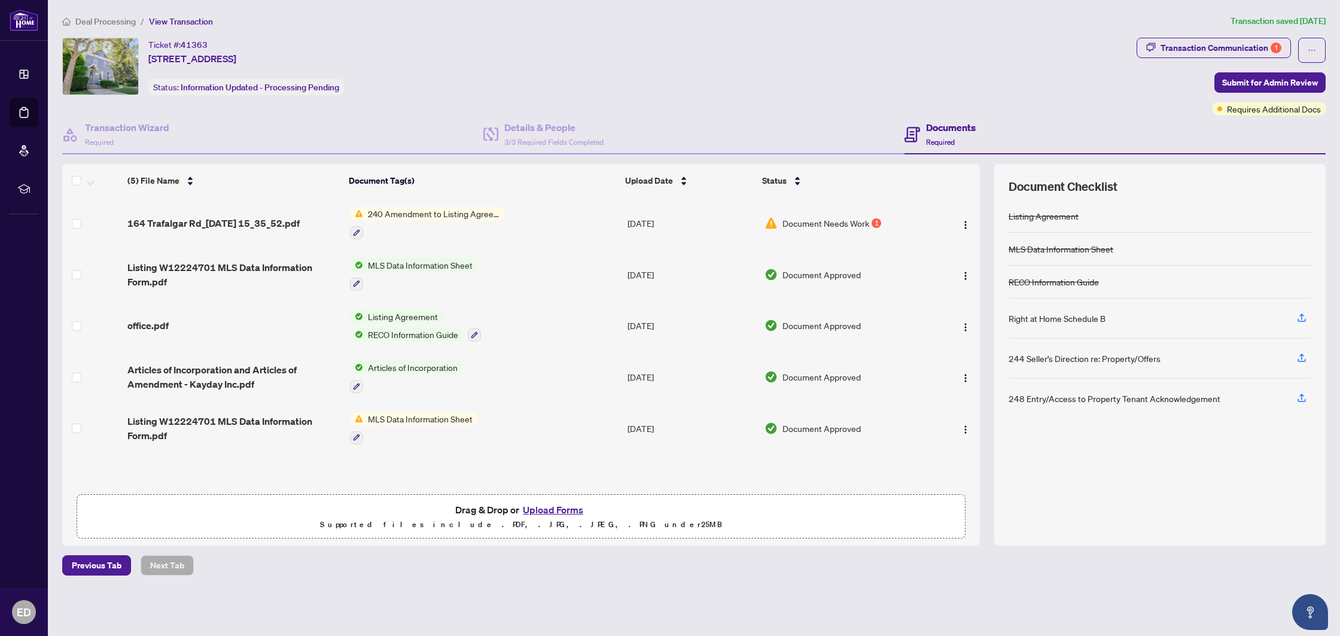
click at [184, 221] on span "164 Trafalgar Rd_[DATE] 15_35_52.pdf" at bounding box center [213, 223] width 172 height 14
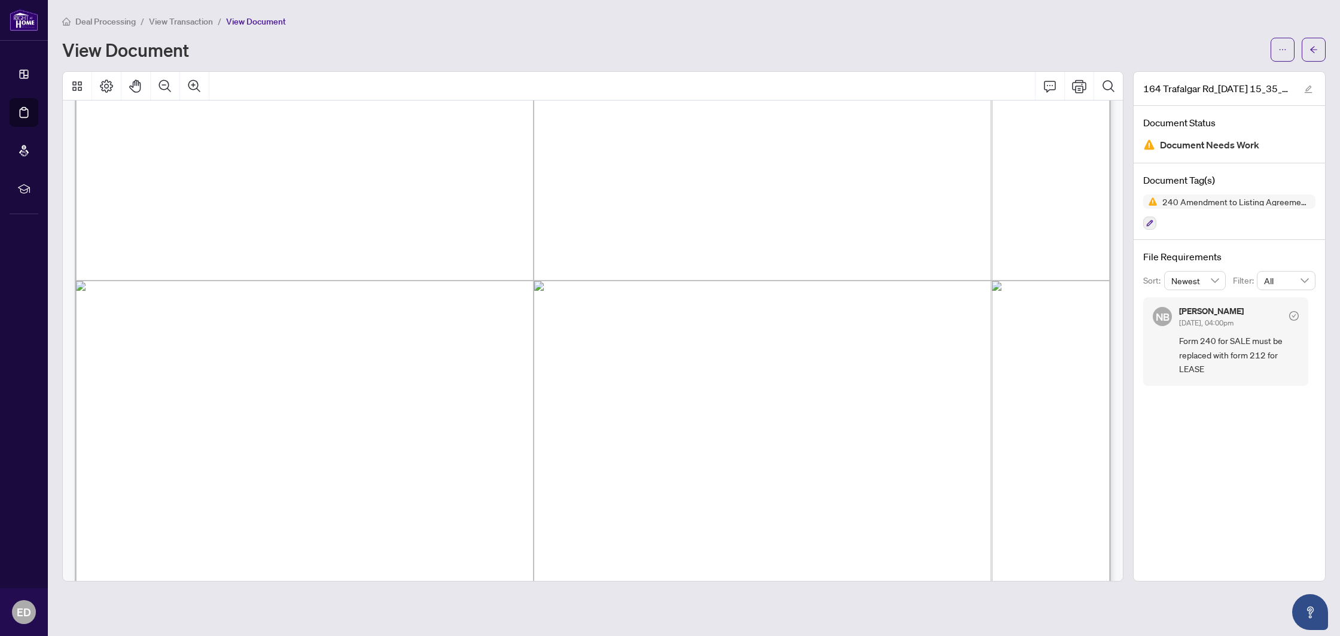
scroll to position [858, 0]
click at [1310, 57] on span "button" at bounding box center [1314, 49] width 8 height 19
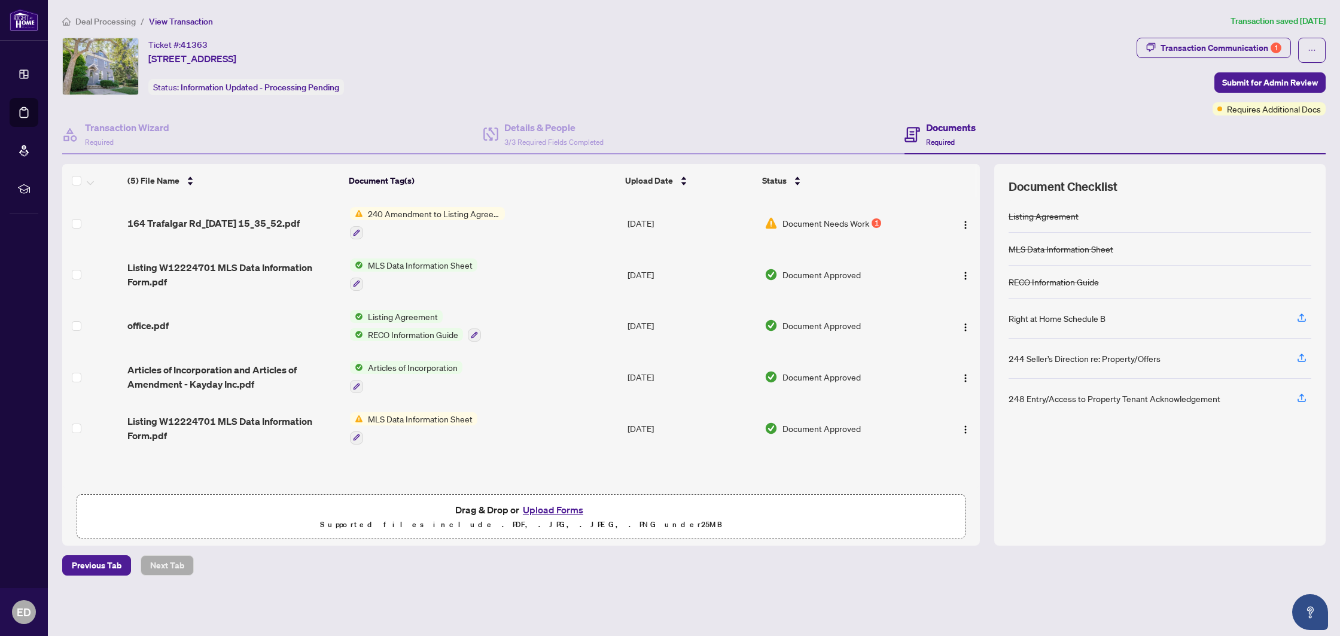
click at [557, 506] on button "Upload Forms" at bounding box center [553, 510] width 68 height 16
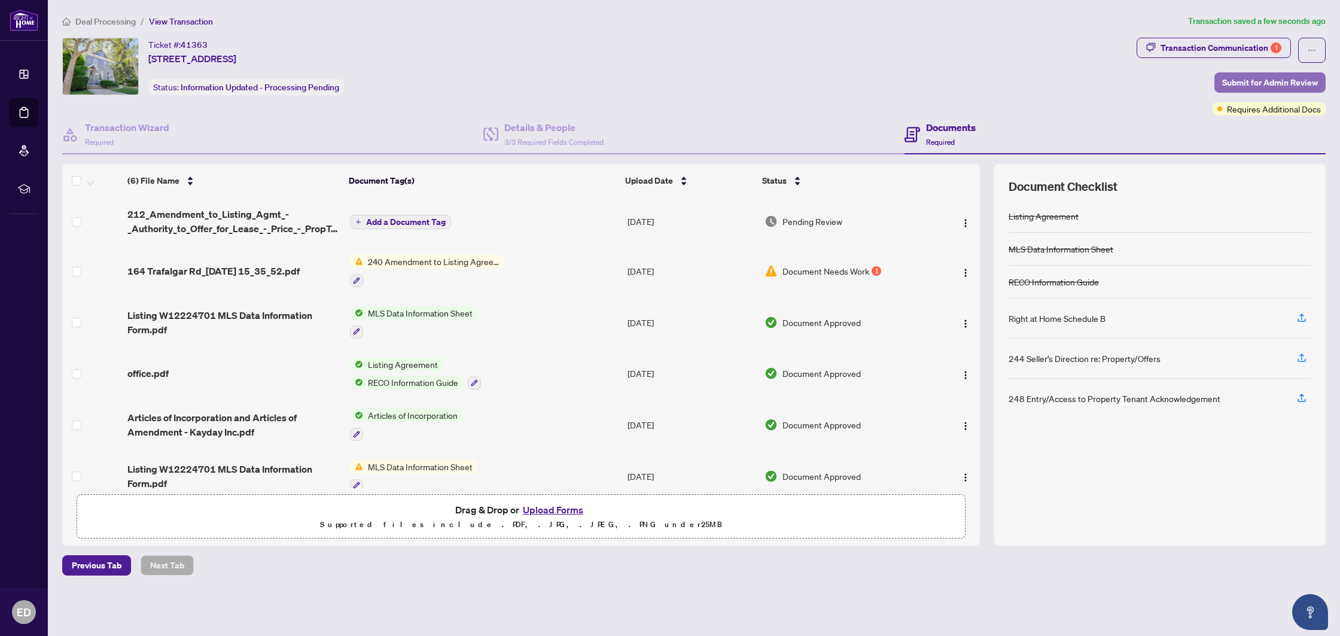
click at [1247, 79] on span "Submit for Admin Review" at bounding box center [1270, 82] width 96 height 19
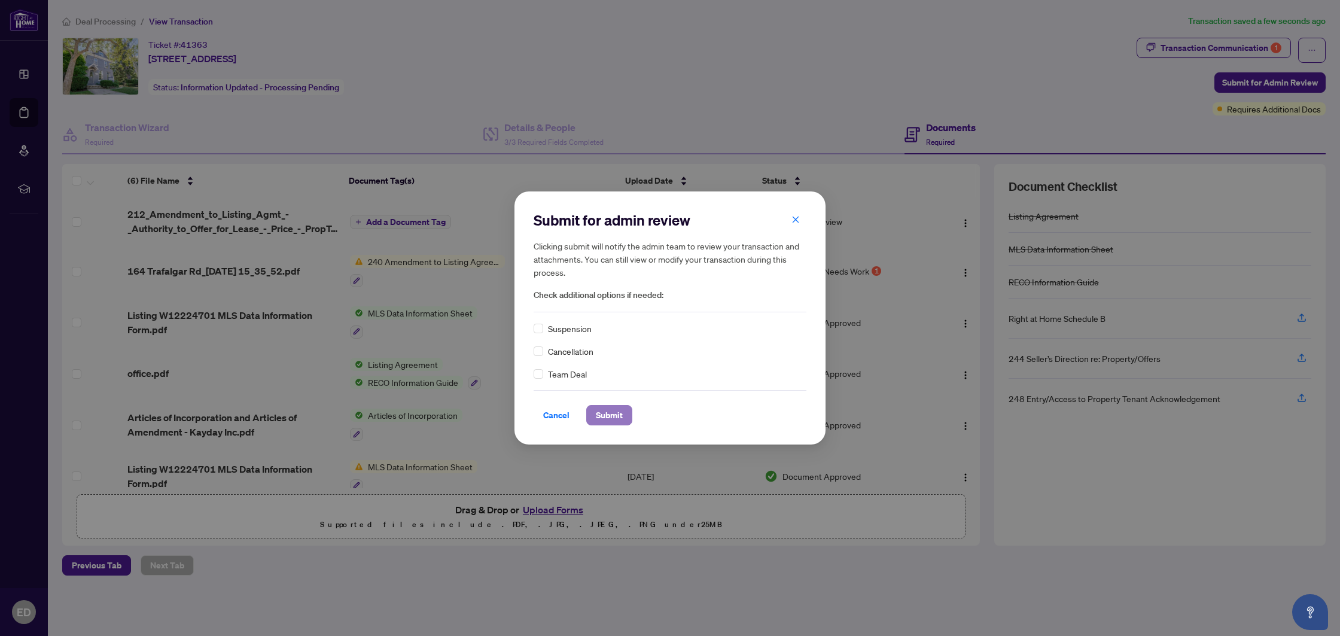
click at [610, 416] on span "Submit" at bounding box center [609, 415] width 27 height 19
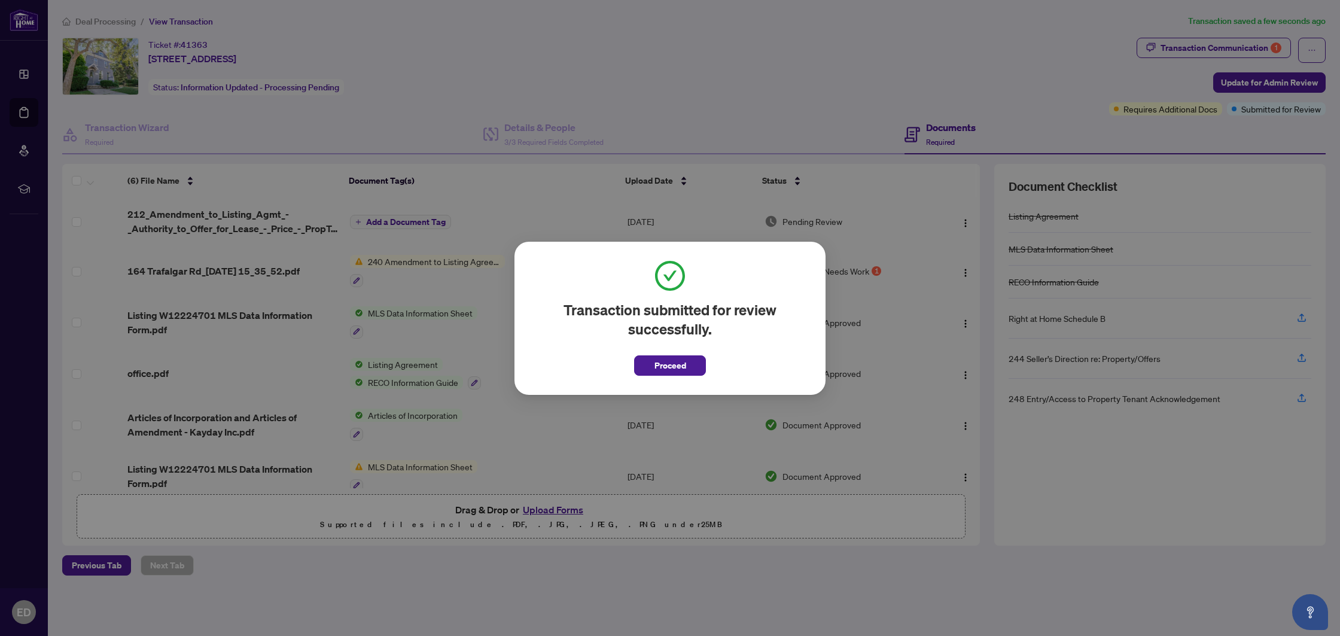
click at [679, 367] on span "Proceed" at bounding box center [670, 365] width 32 height 19
